Goal: Task Accomplishment & Management: Manage account settings

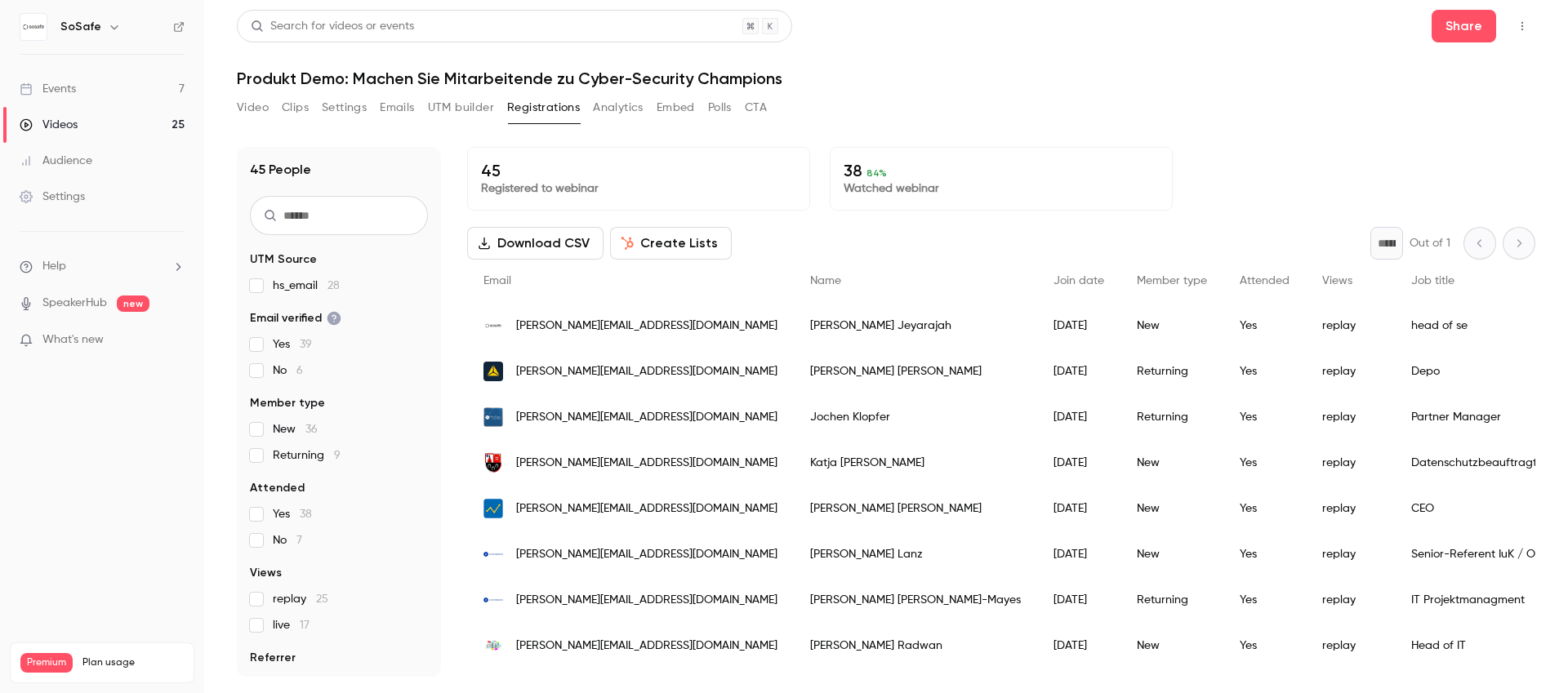
click at [86, 88] on link "Events 7" at bounding box center [102, 89] width 204 height 36
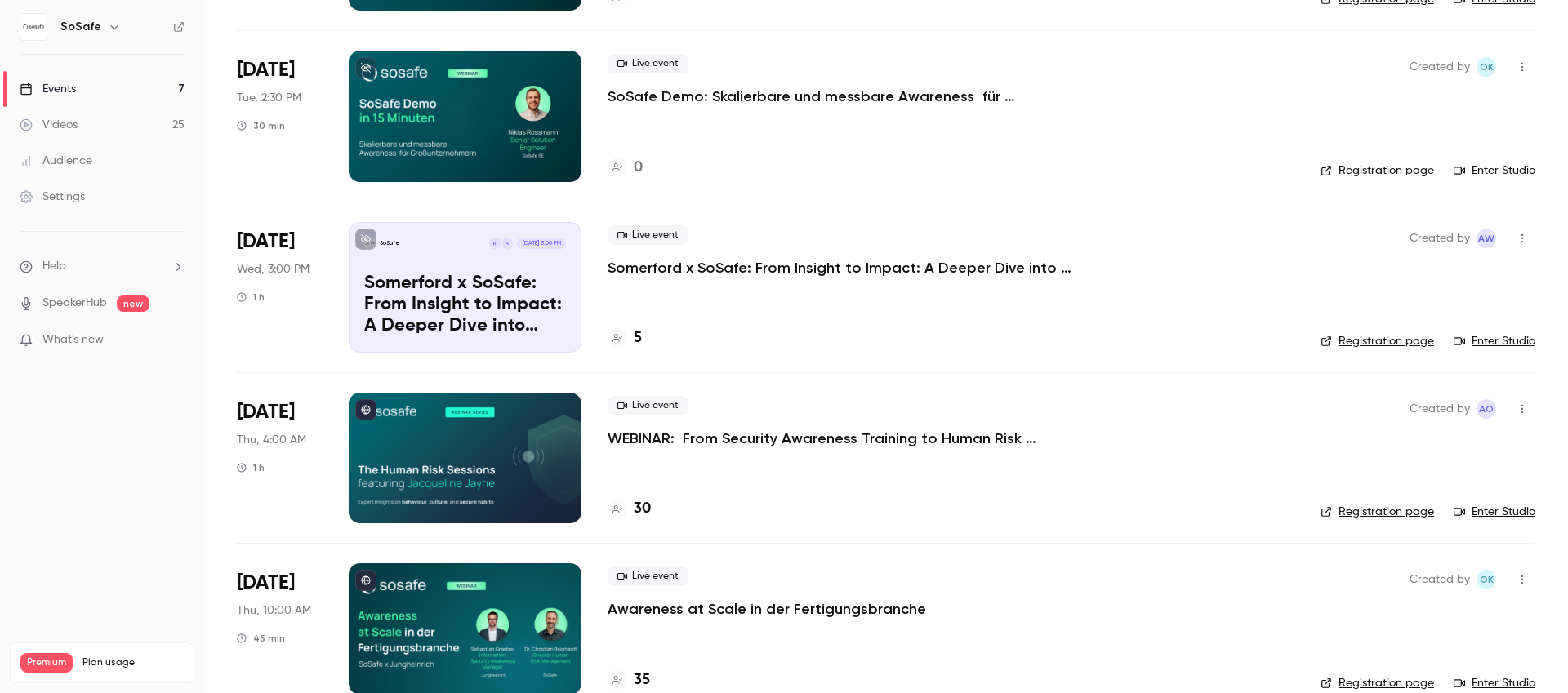
scroll to position [445, 0]
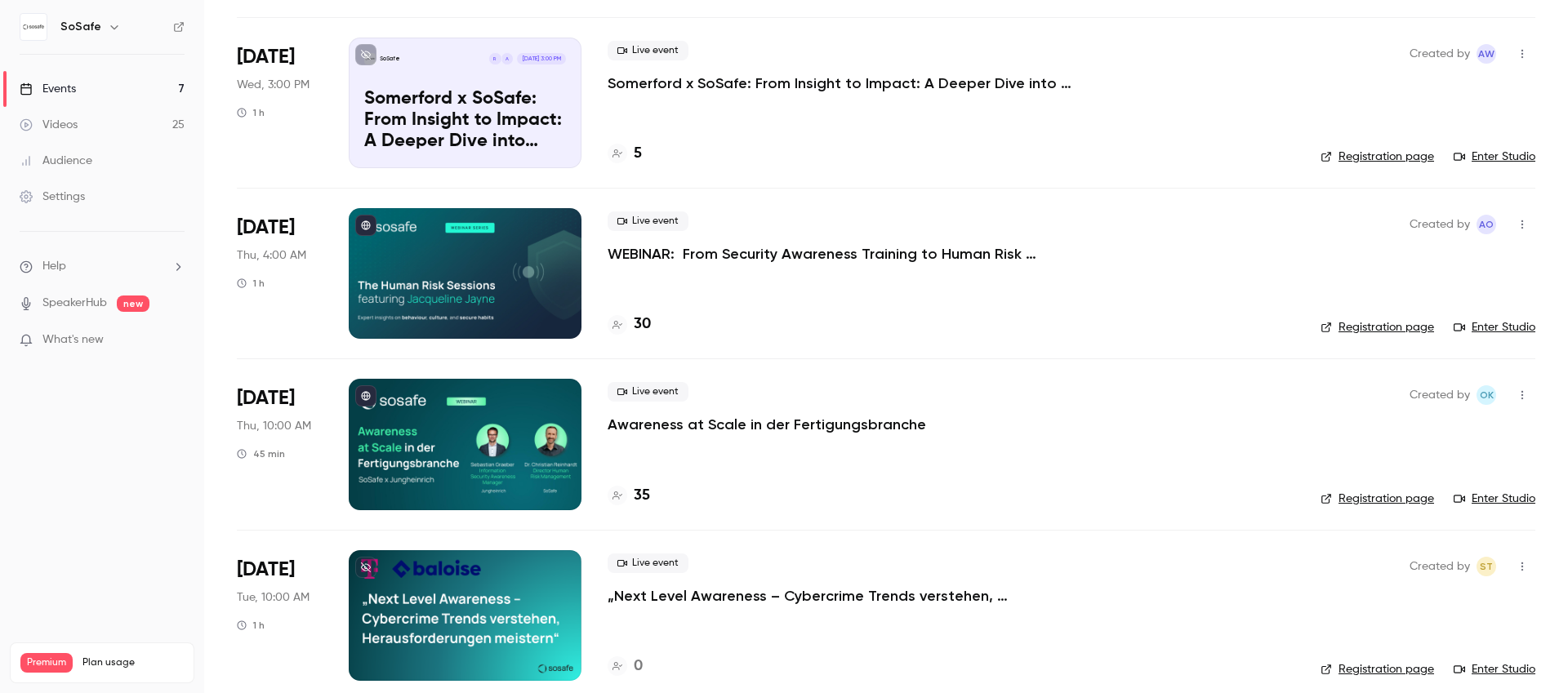
click at [725, 418] on p "Awareness at Scale in der Fertigungsbranche" at bounding box center [766, 424] width 318 height 19
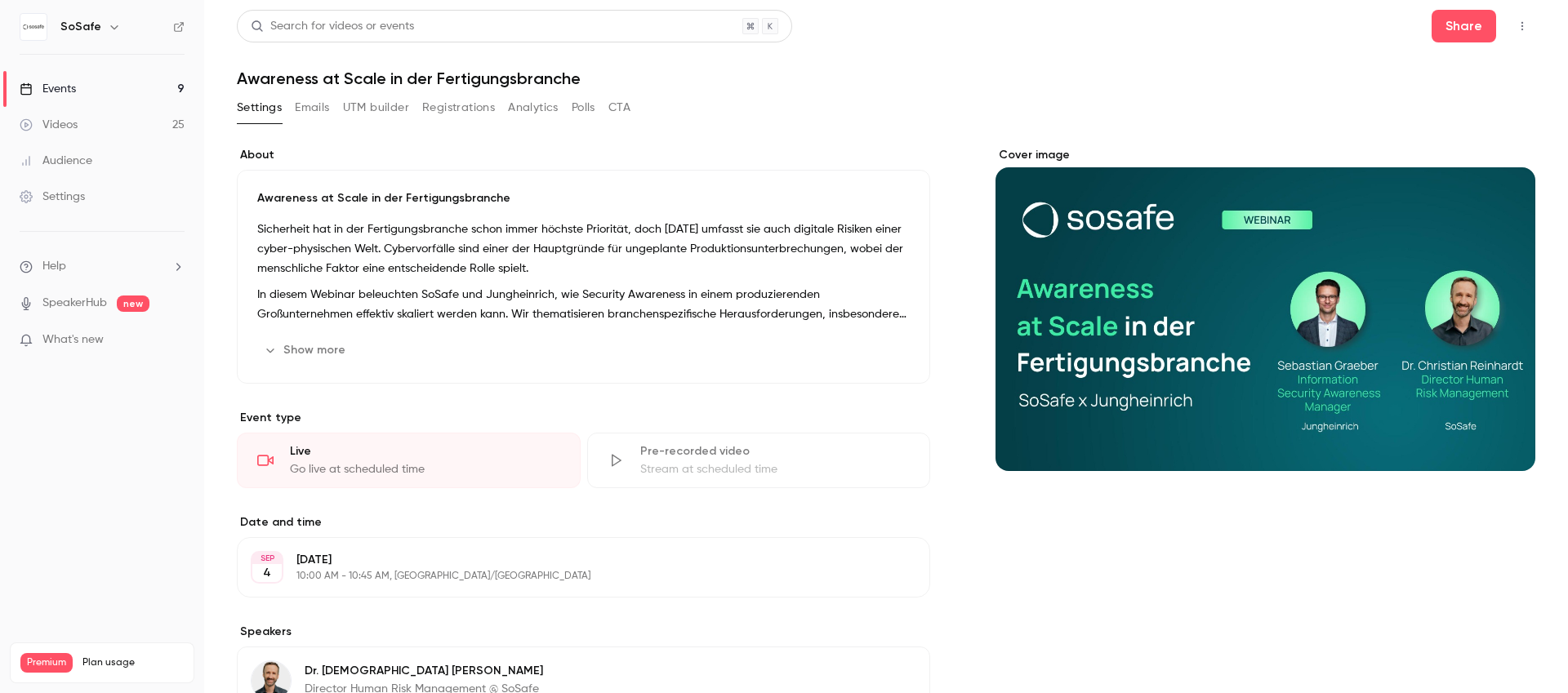
click at [483, 115] on button "Registrations" at bounding box center [458, 107] width 73 height 26
